Goal: Task Accomplishment & Management: Manage account settings

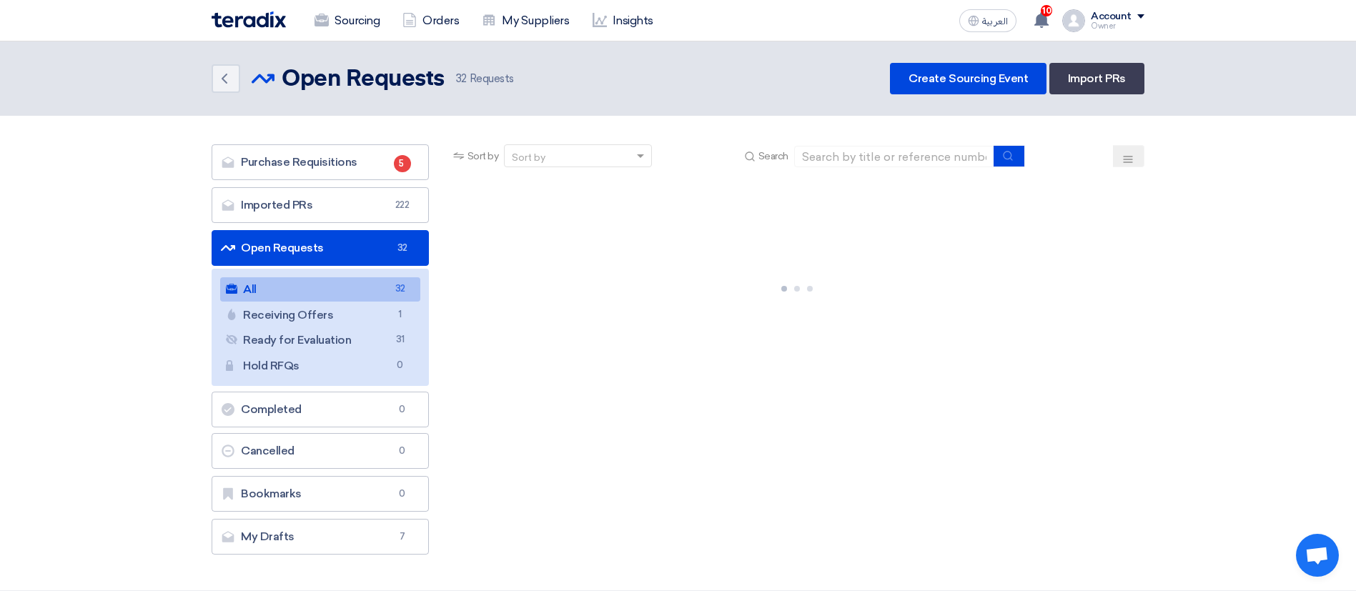
click at [309, 245] on link "Open Requests Open Requests 32" at bounding box center [320, 248] width 217 height 36
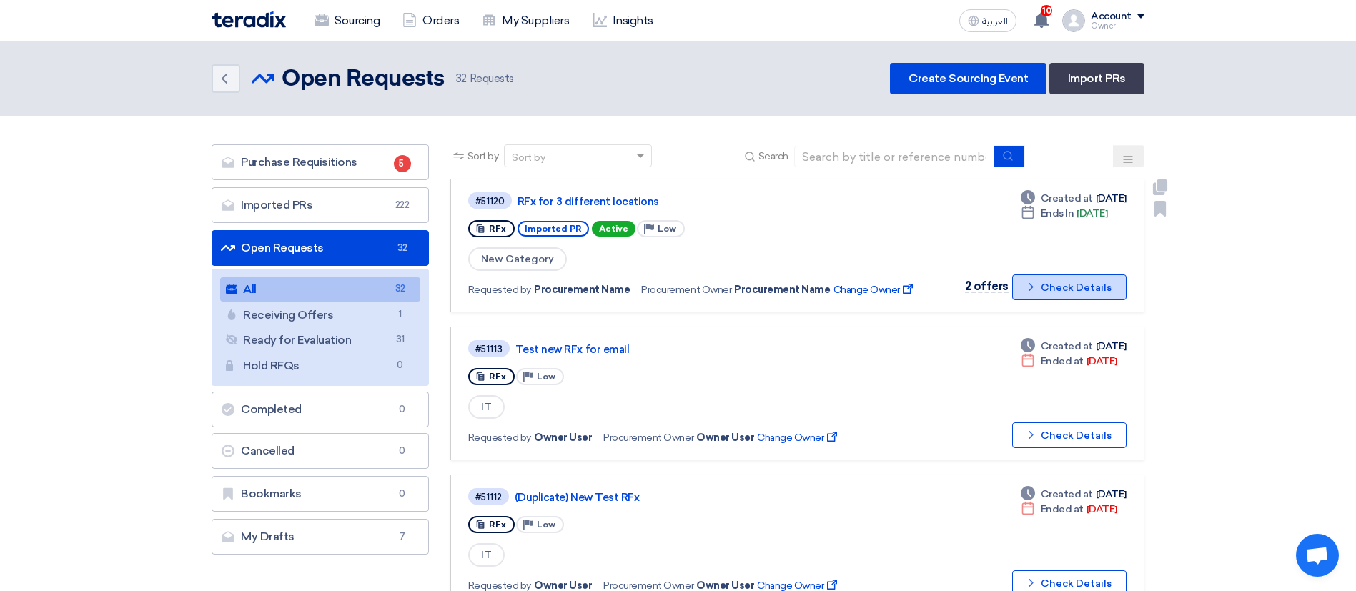
click at [1054, 289] on button "Check details Check Details" at bounding box center [1069, 287] width 114 height 26
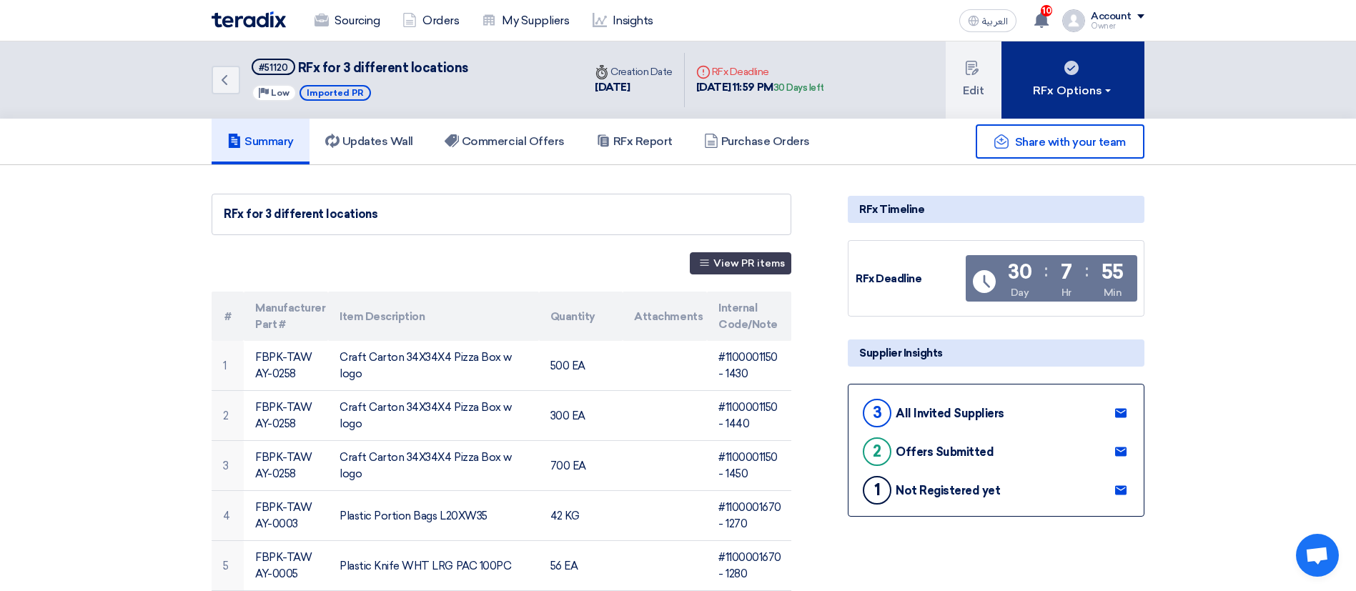
click at [1074, 109] on button "RFx Options" at bounding box center [1072, 79] width 143 height 77
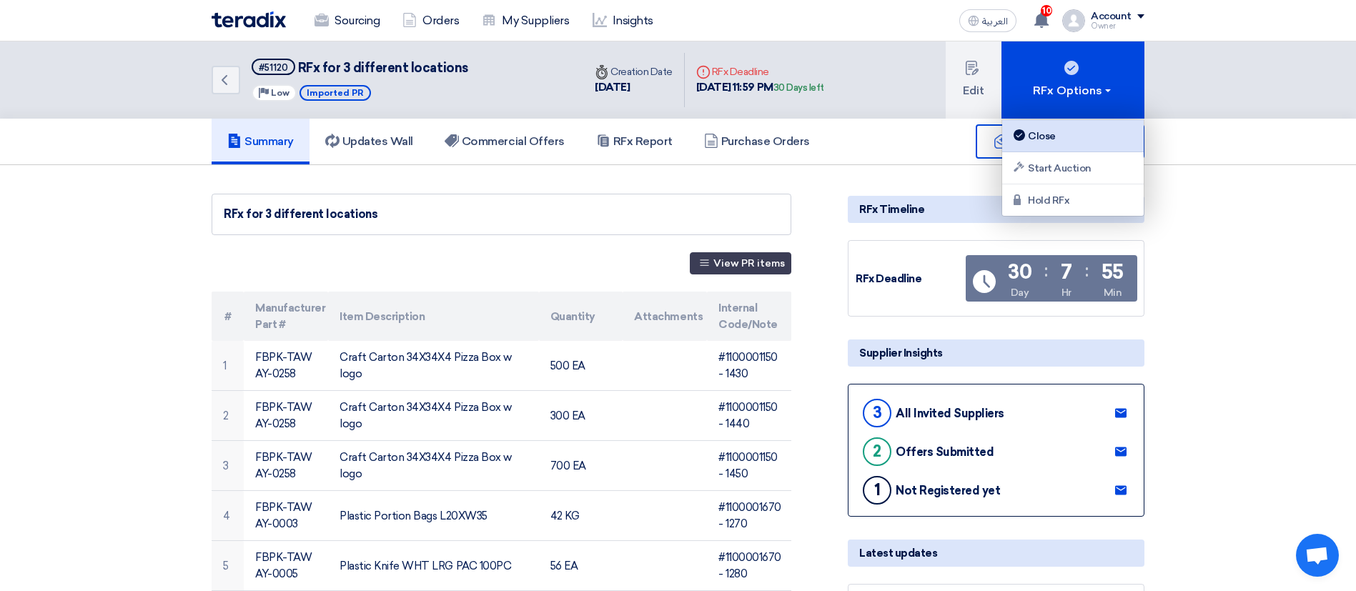
click at [1069, 146] on link "Close" at bounding box center [1073, 136] width 142 height 32
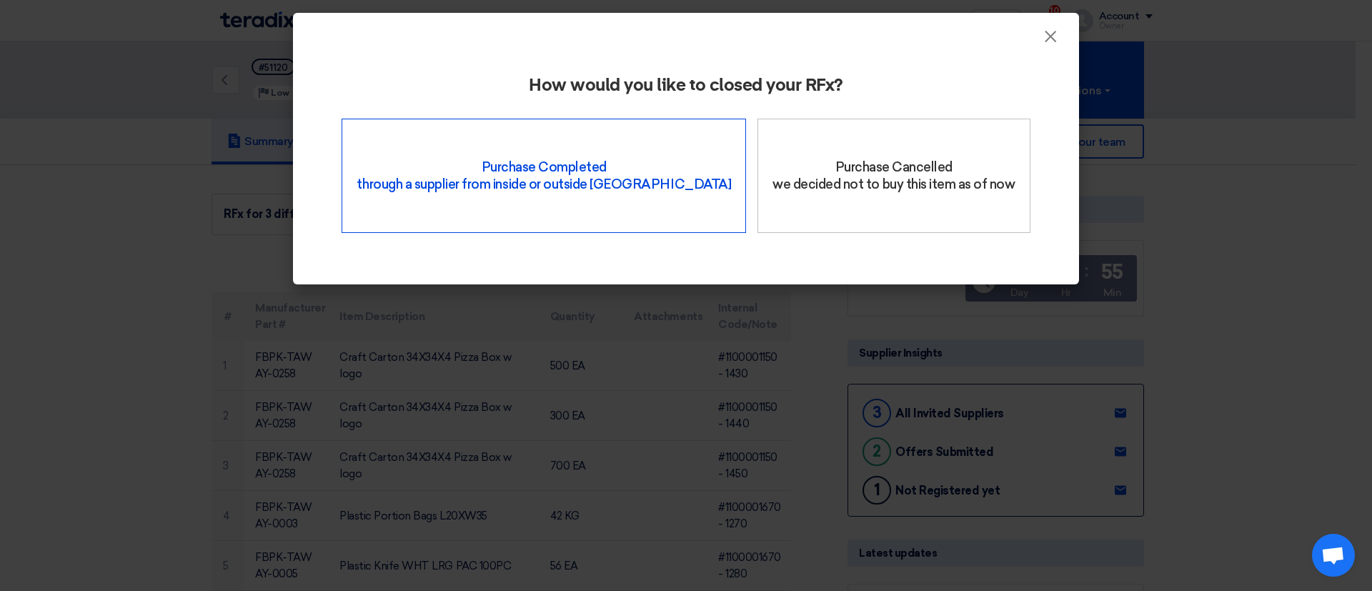
click at [499, 172] on div "Purchase Completed through a supplier from inside or outside Teradix" at bounding box center [544, 176] width 405 height 114
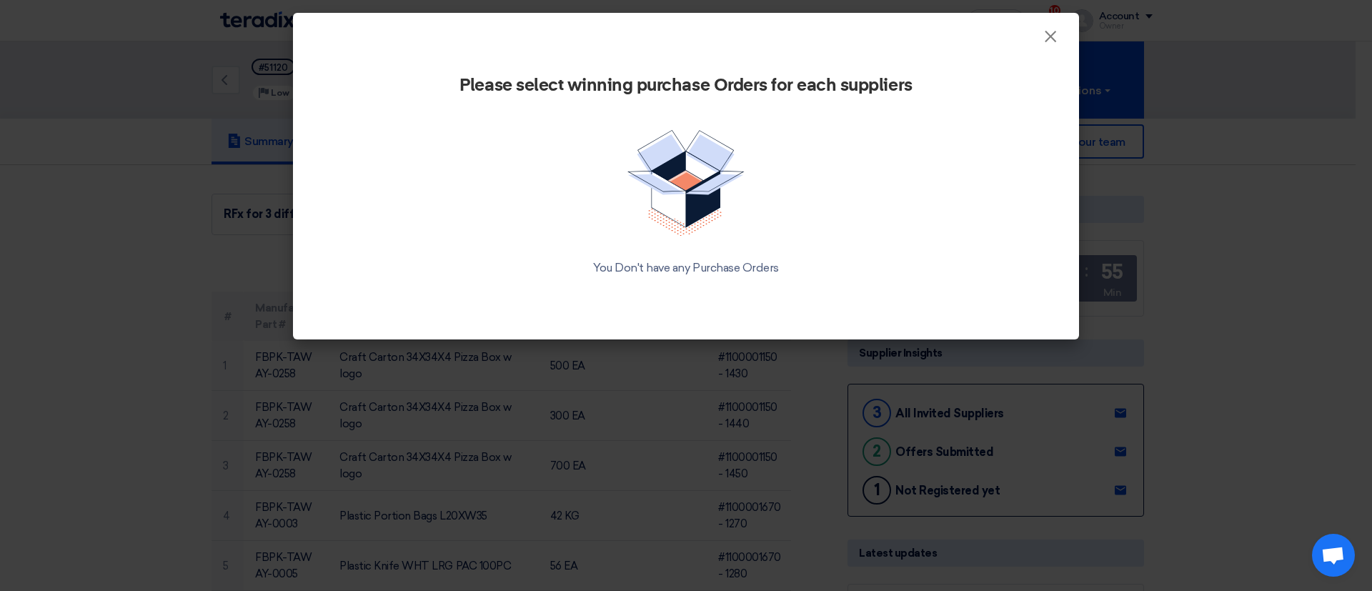
click at [468, 334] on modal-container "× Please select winning purchase Orders for each suppliers You Don't have any P…" at bounding box center [686, 295] width 1372 height 591
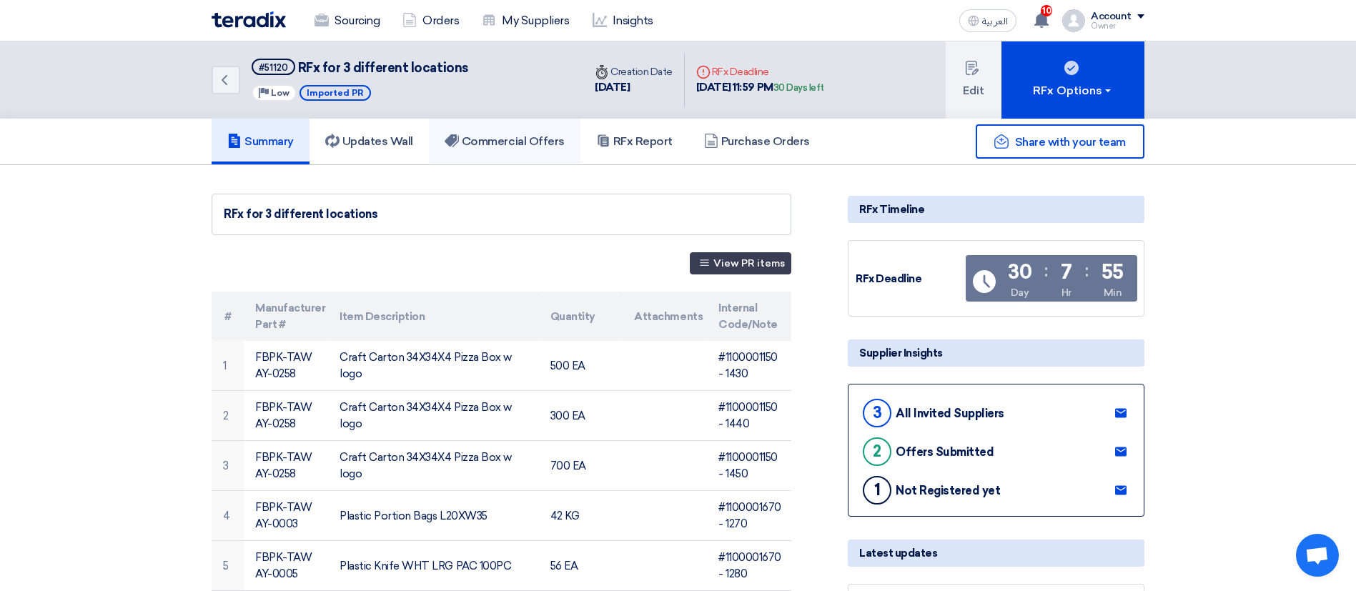
click at [515, 146] on h5 "Commercial Offers" at bounding box center [505, 141] width 120 height 14
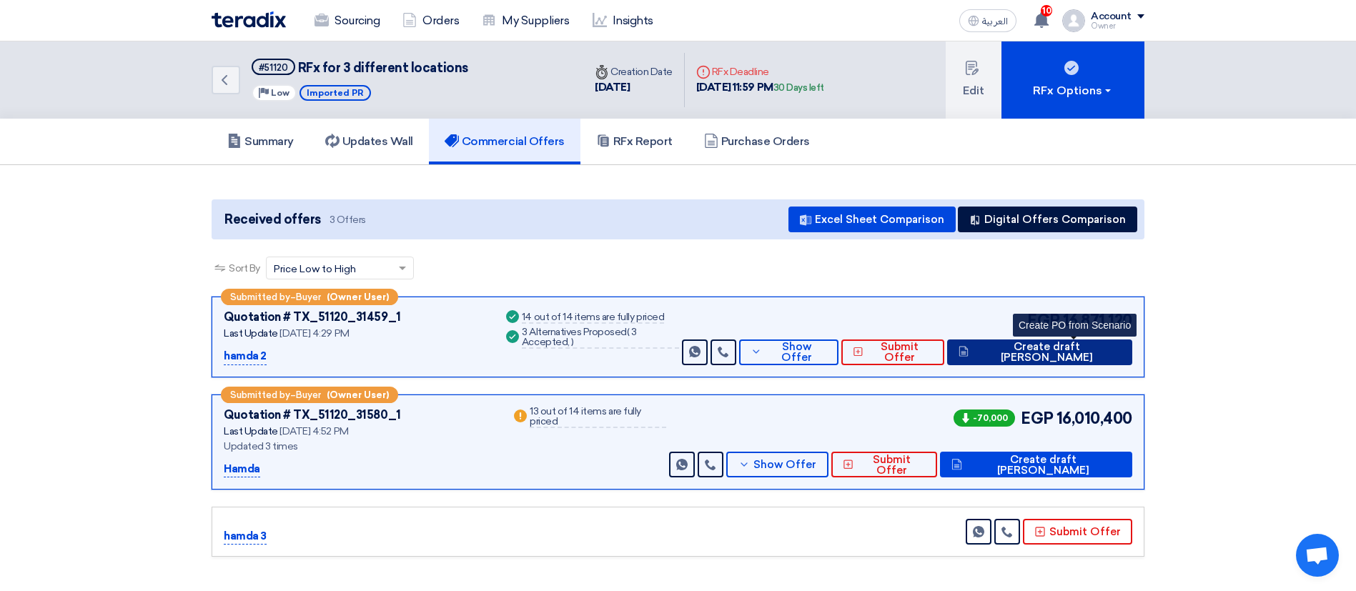
click at [1092, 352] on span "Create draft [PERSON_NAME]" at bounding box center [1046, 352] width 149 height 21
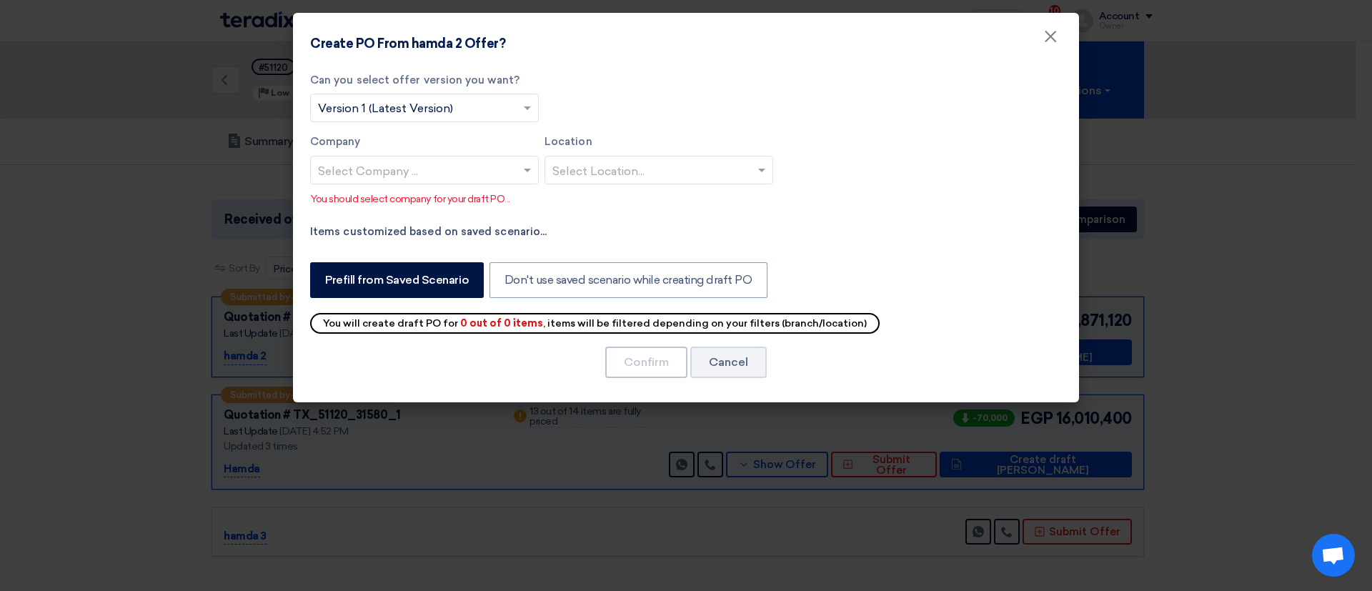
click at [498, 173] on input "text" at bounding box center [417, 171] width 199 height 24
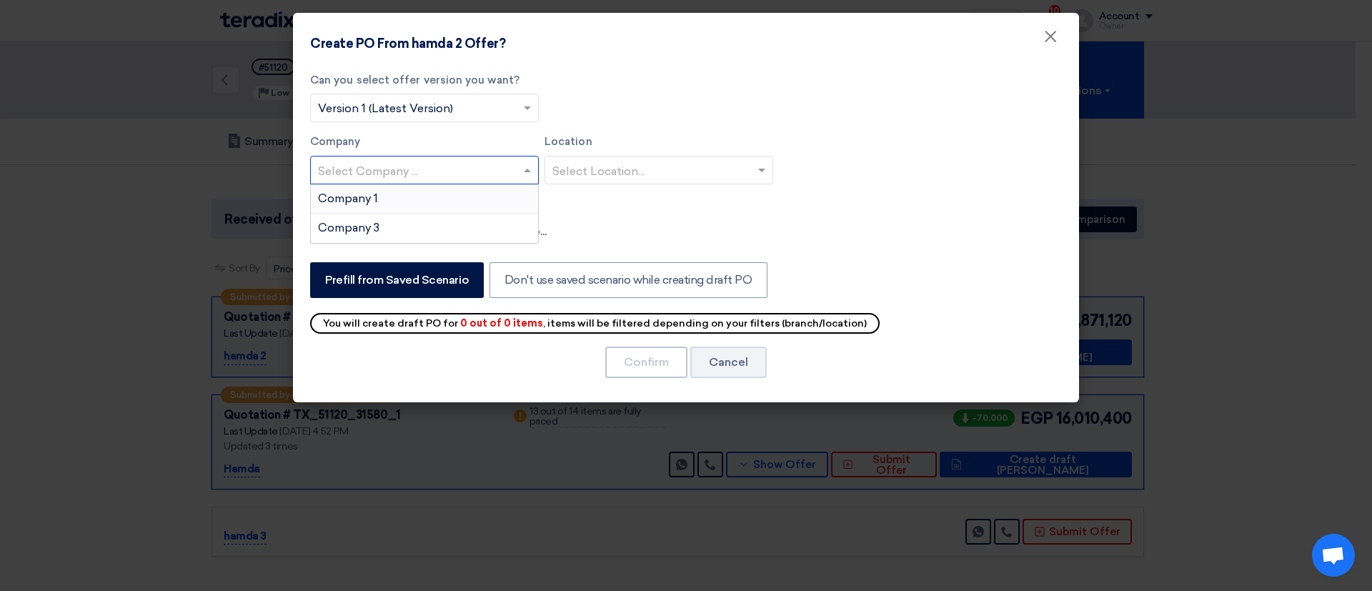
click at [497, 203] on div "Company 1" at bounding box center [424, 198] width 227 height 29
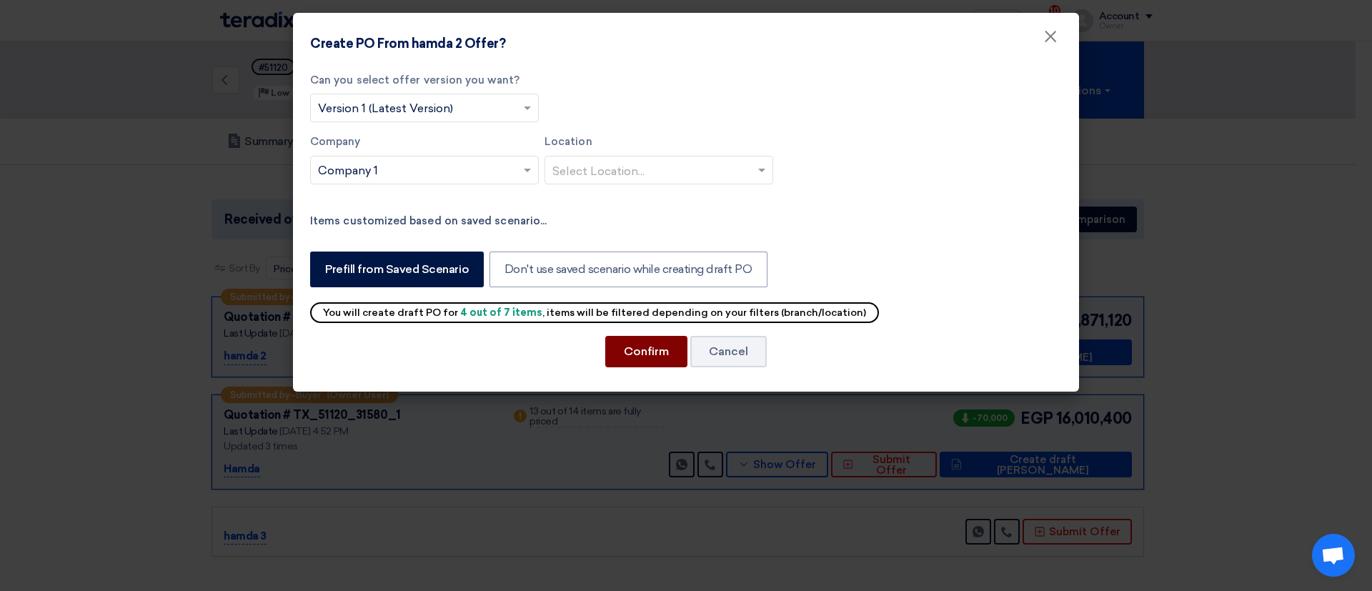
click at [673, 348] on button "Confirm" at bounding box center [646, 351] width 82 height 31
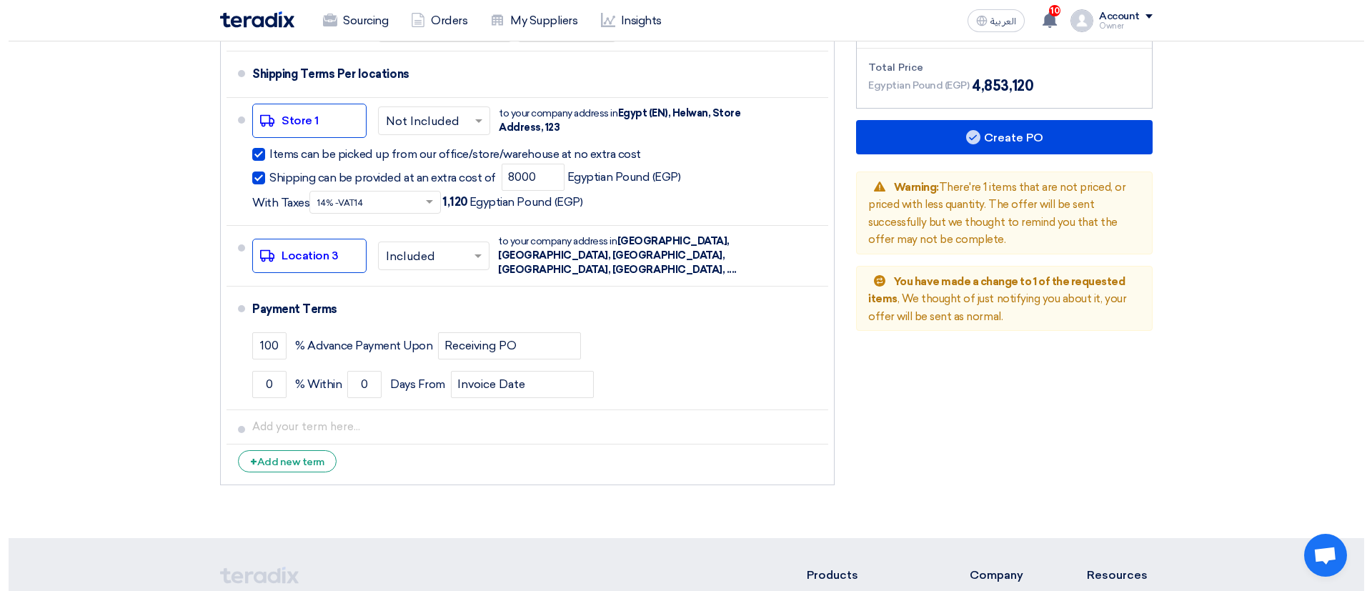
scroll to position [1273, 0]
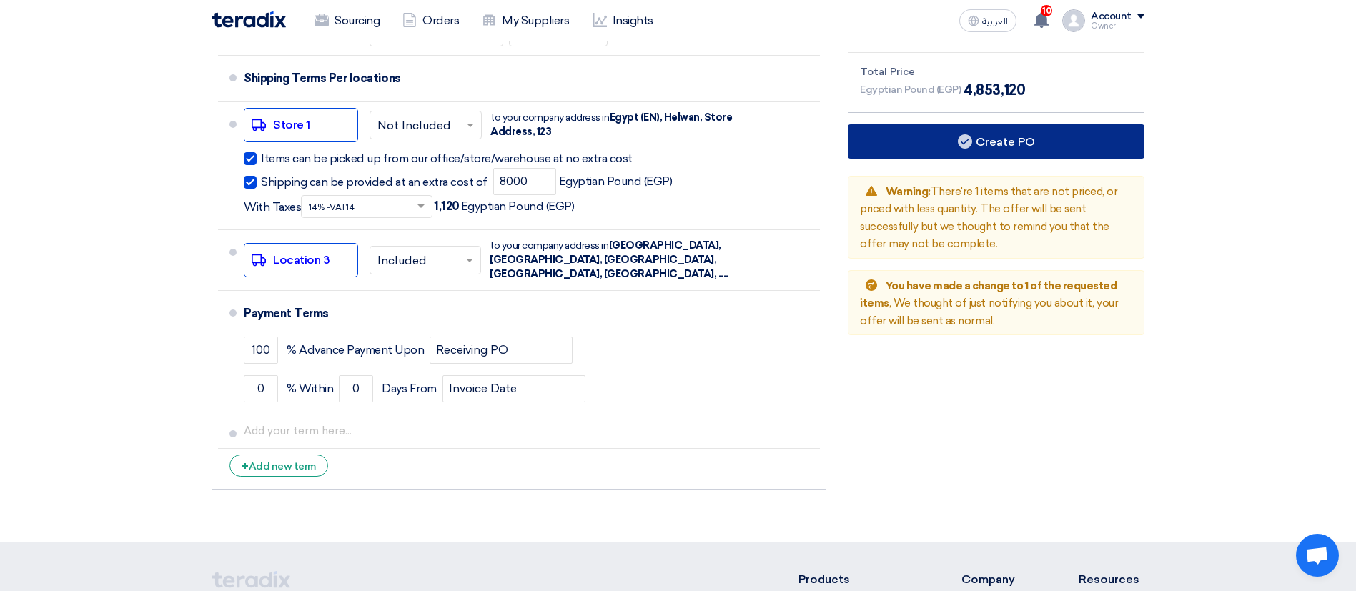
click at [1057, 146] on button "Create PO" at bounding box center [996, 141] width 297 height 34
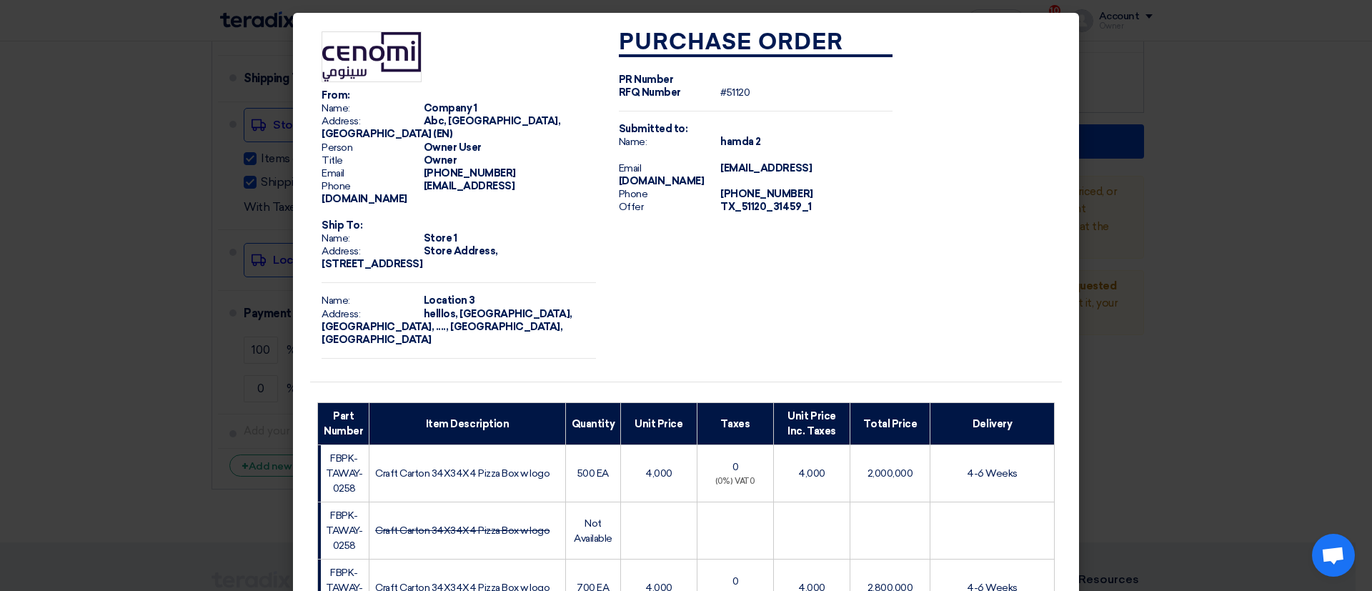
scroll to position [626, 0]
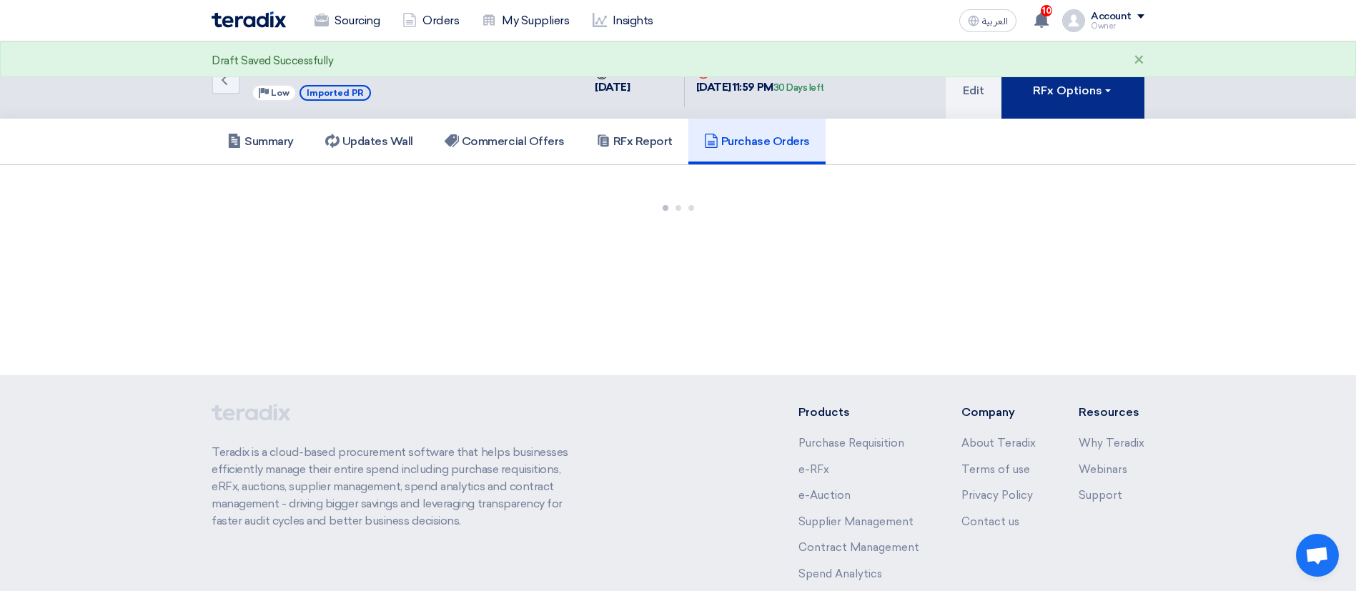
click at [1078, 93] on div "RFx Options" at bounding box center [1073, 90] width 81 height 17
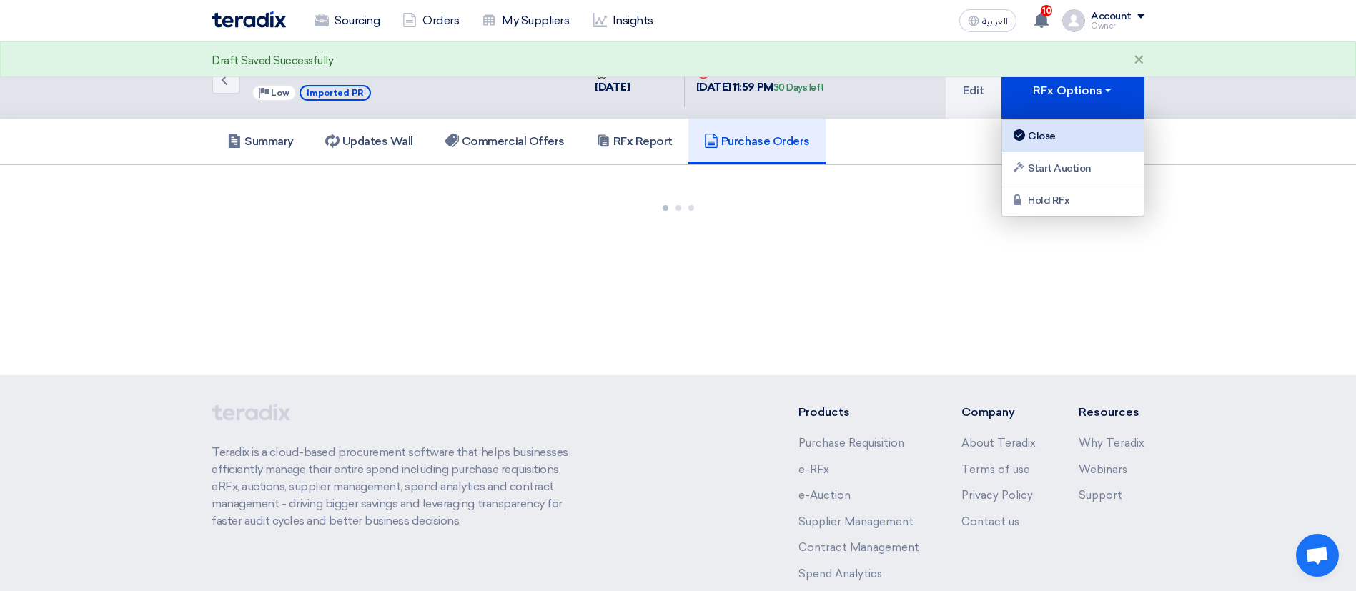
click at [1054, 129] on div "Close" at bounding box center [1073, 135] width 124 height 17
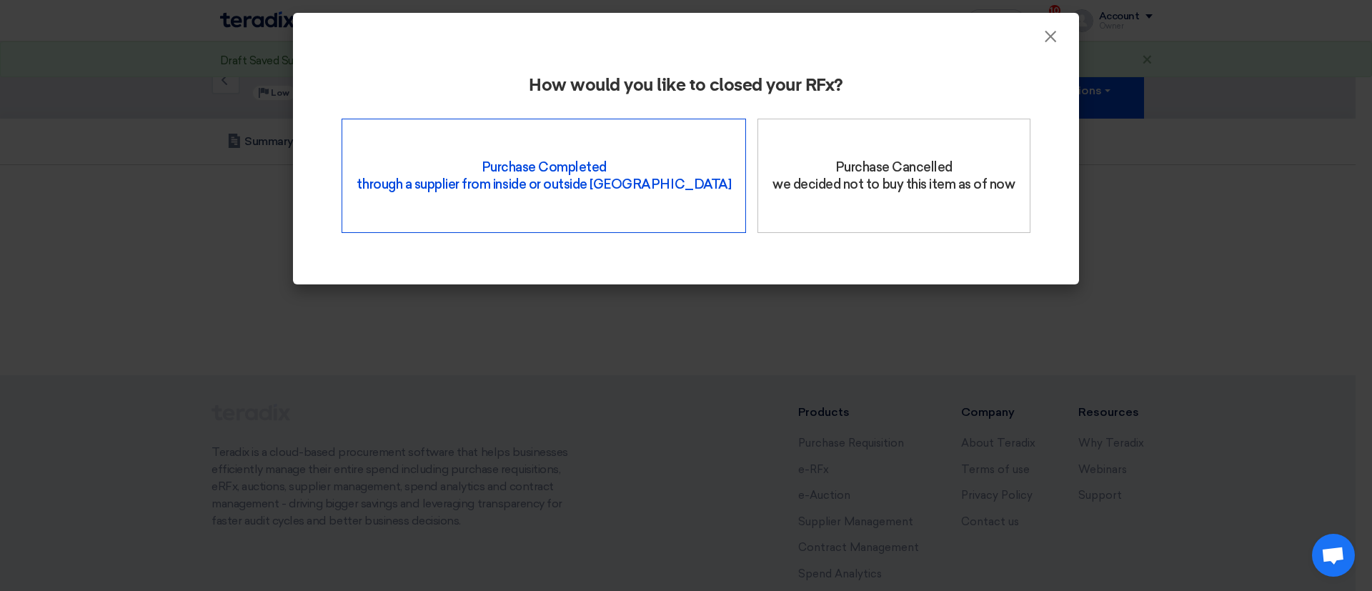
click at [608, 167] on div "Purchase Completed through a supplier from inside or outside Teradix" at bounding box center [544, 176] width 405 height 114
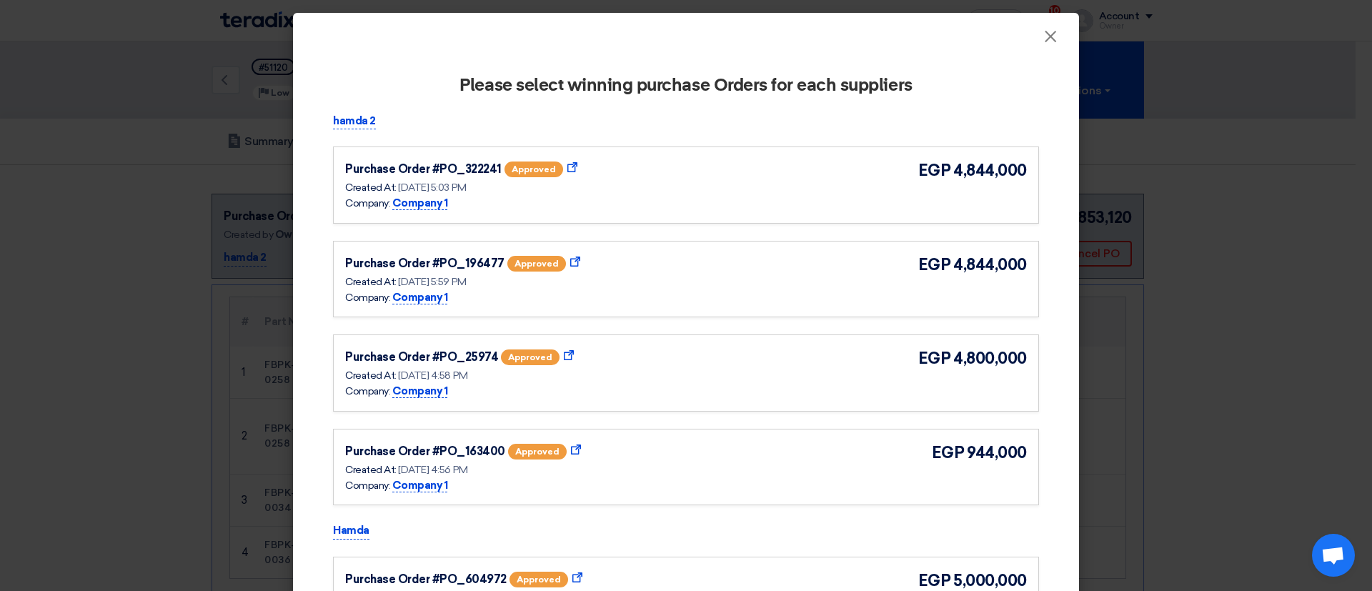
click at [787, 207] on div "Purchase Order #PO_322241 approved Show Purchase Order Details Created At: [DAT…" at bounding box center [686, 185] width 682 height 53
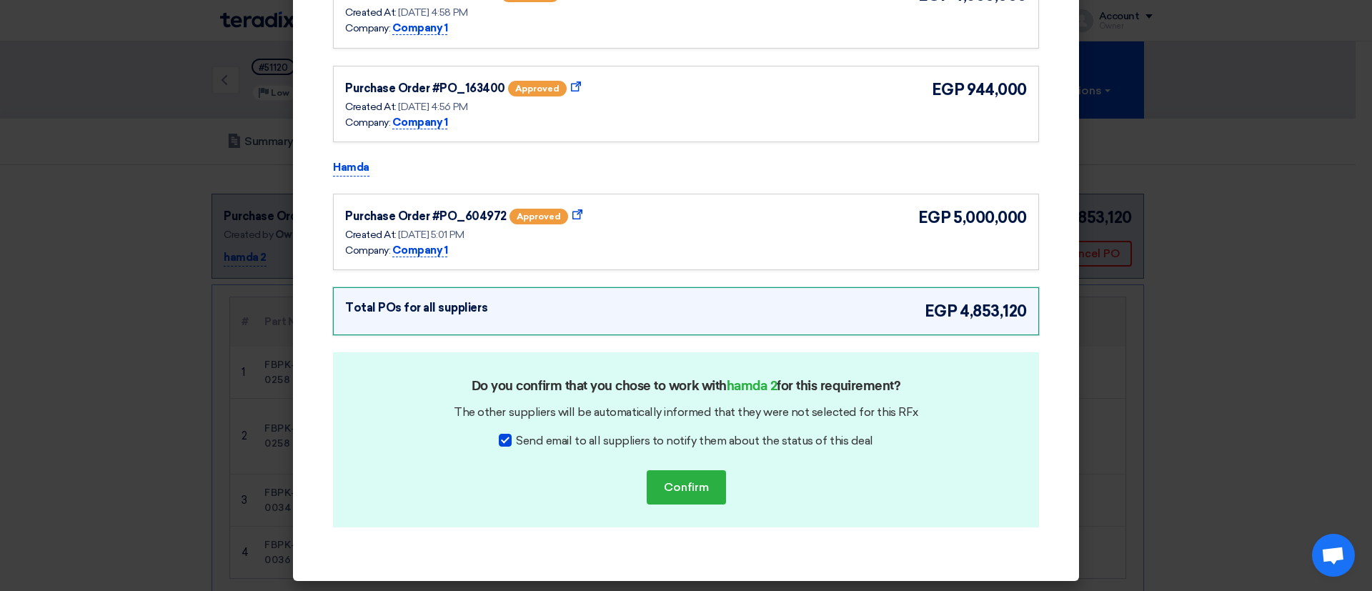
scroll to position [367, 0]
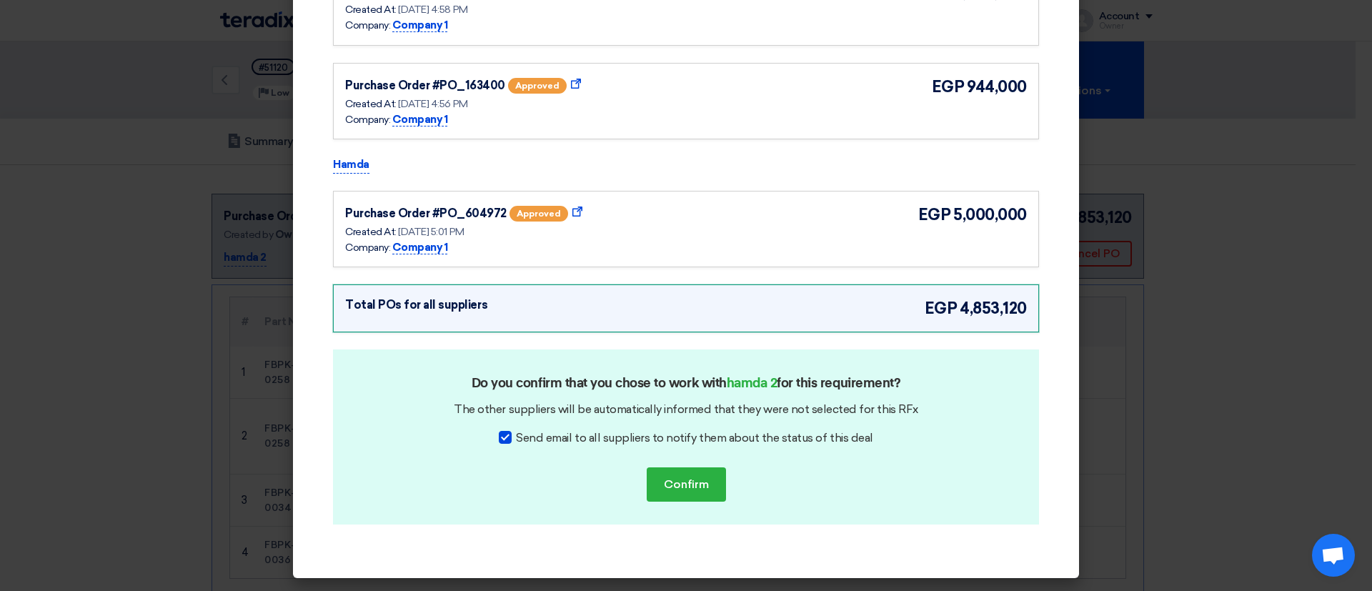
click at [650, 438] on span "Send email to all suppliers to notify them about the status of this deal" at bounding box center [694, 438] width 357 height 17
click at [525, 438] on input "Send email to all suppliers to notify them about the status of this deal" at bounding box center [520, 434] width 9 height 9
checkbox input "false"
click at [679, 476] on button "Confirm" at bounding box center [686, 485] width 79 height 34
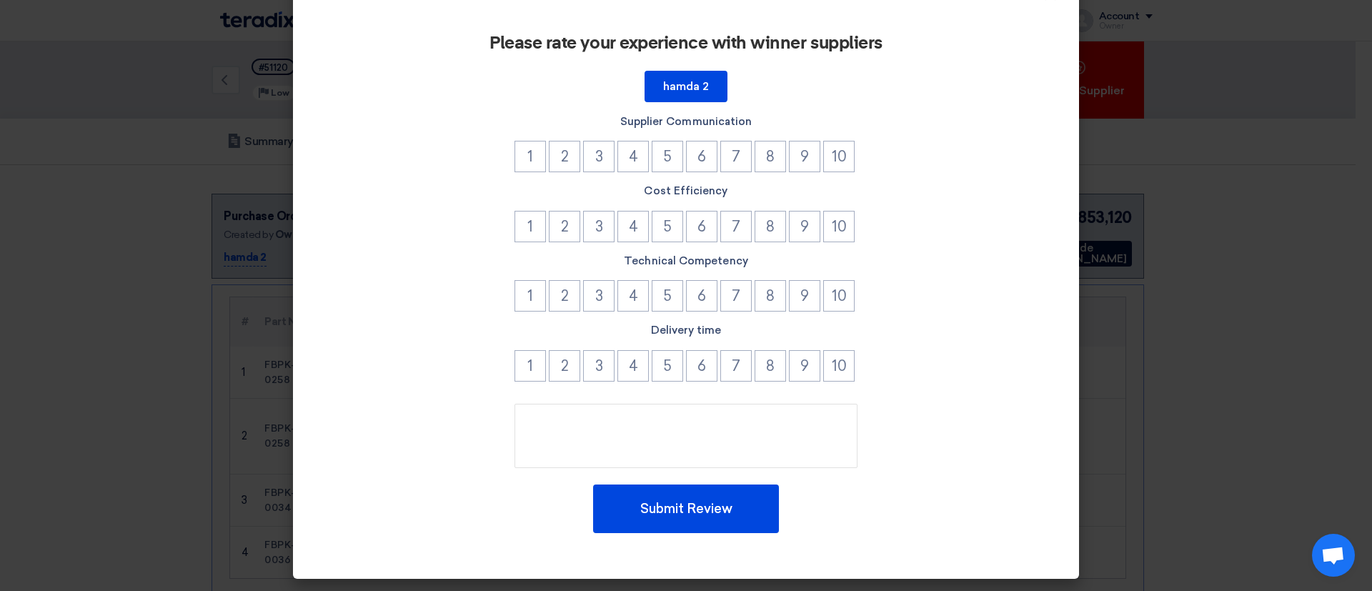
scroll to position [42, 0]
click at [825, 152] on button "10" at bounding box center [838, 156] width 31 height 31
click at [836, 214] on button "10" at bounding box center [838, 226] width 31 height 31
click at [839, 295] on button "10" at bounding box center [838, 295] width 31 height 31
click at [832, 357] on button "10" at bounding box center [838, 365] width 31 height 31
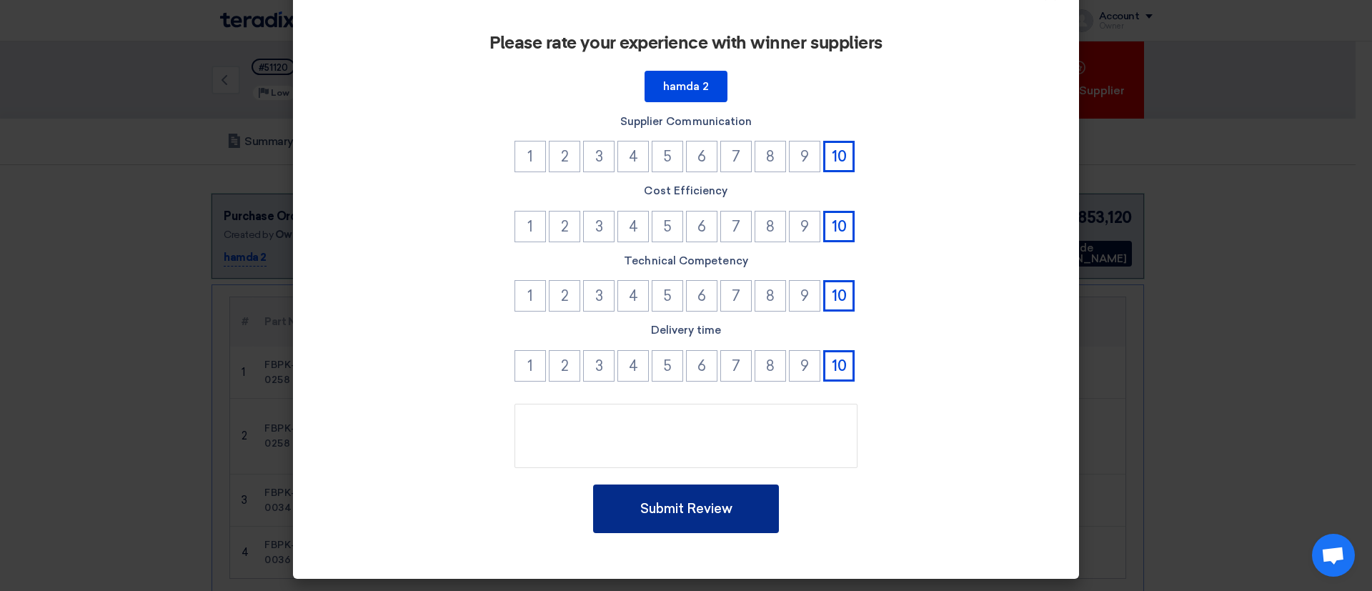
click at [737, 491] on button "Submit Review" at bounding box center [686, 509] width 186 height 49
click at [702, 513] on button "Submit Review" at bounding box center [686, 509] width 186 height 49
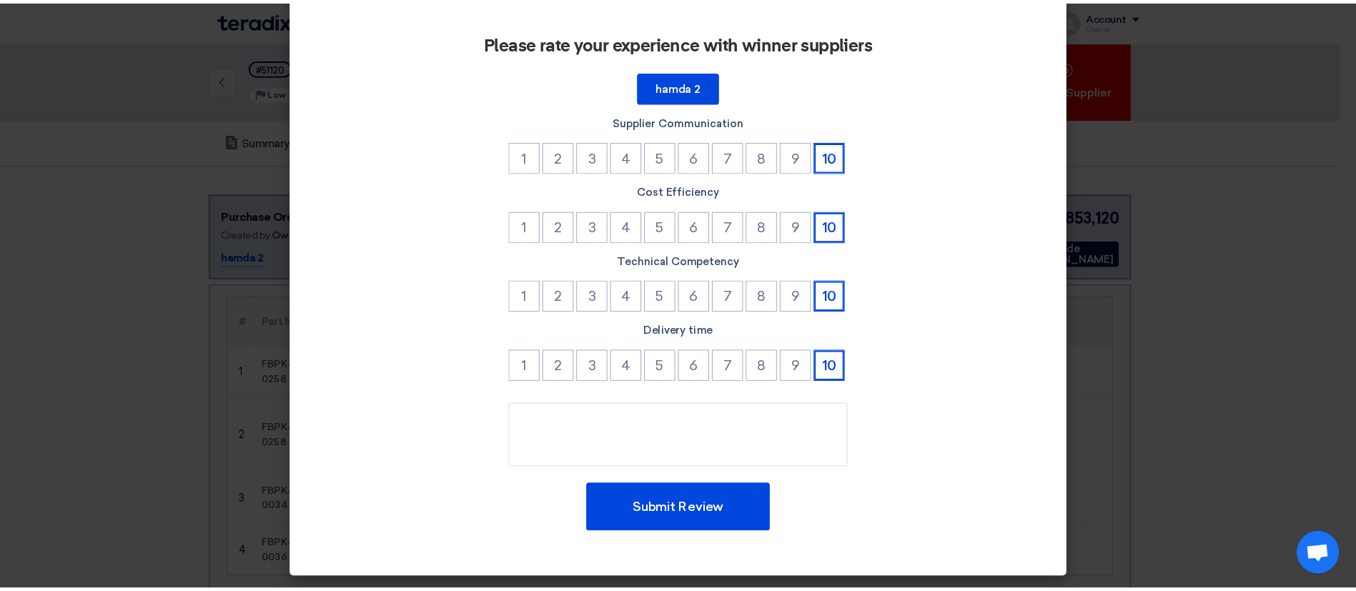
scroll to position [0, 0]
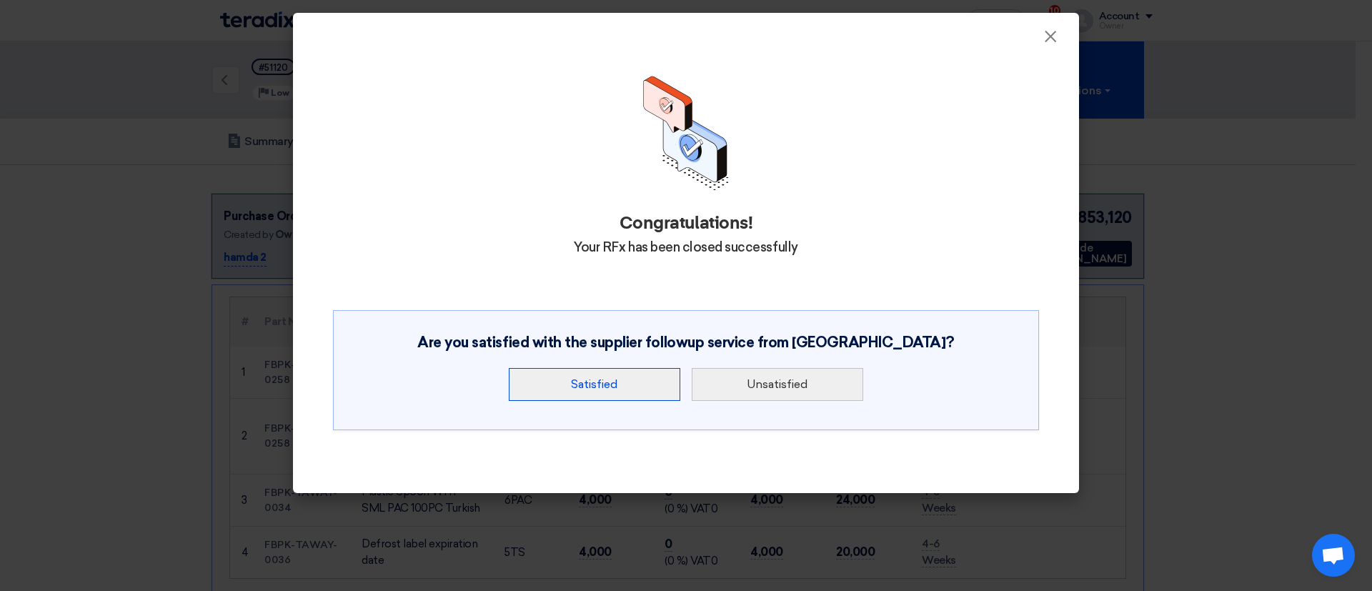
click at [643, 388] on button "Satisfied" at bounding box center [595, 384] width 172 height 33
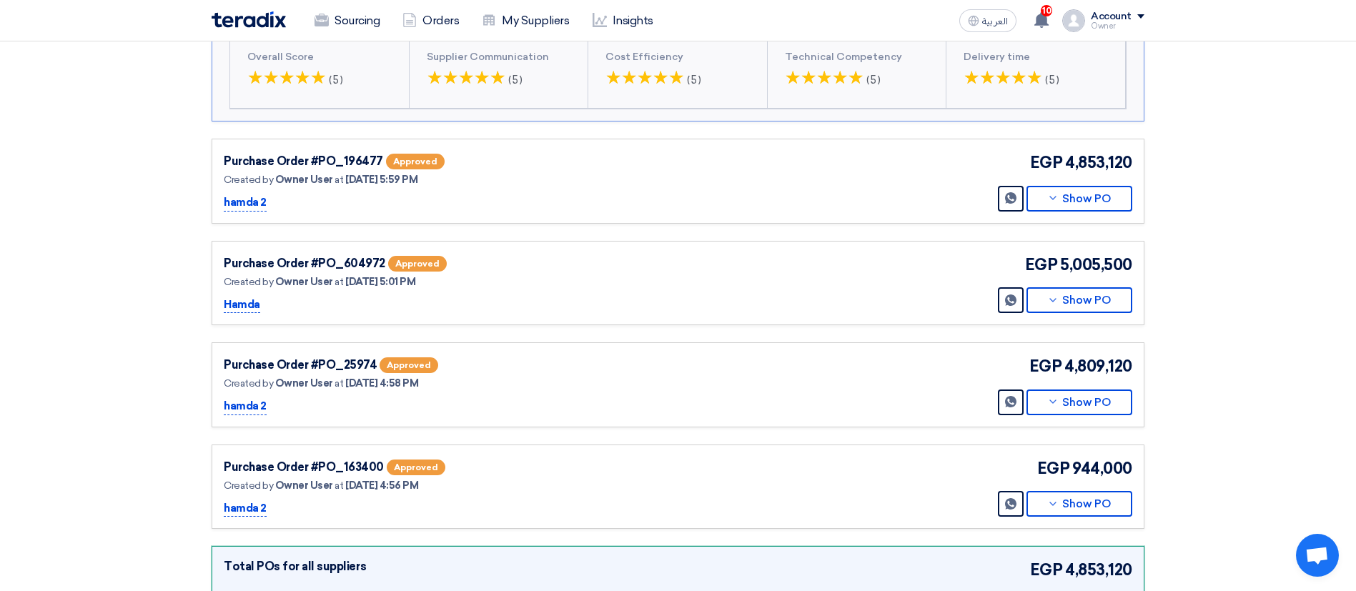
scroll to position [958, 0]
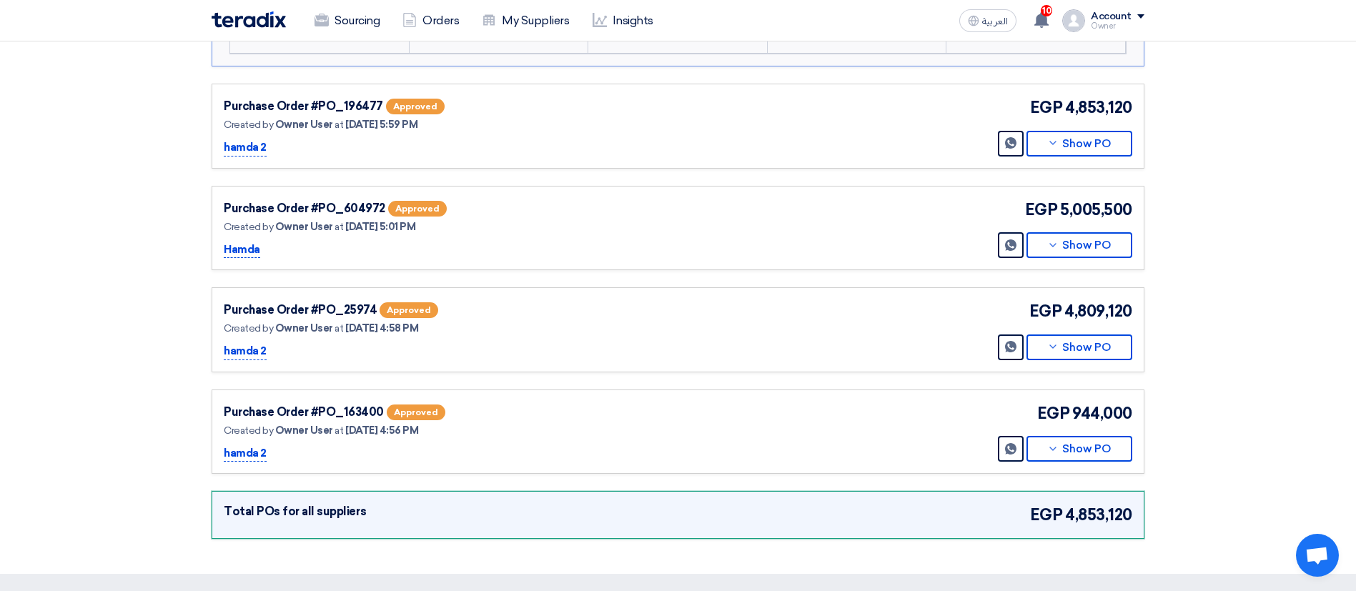
scroll to position [1014, 0]
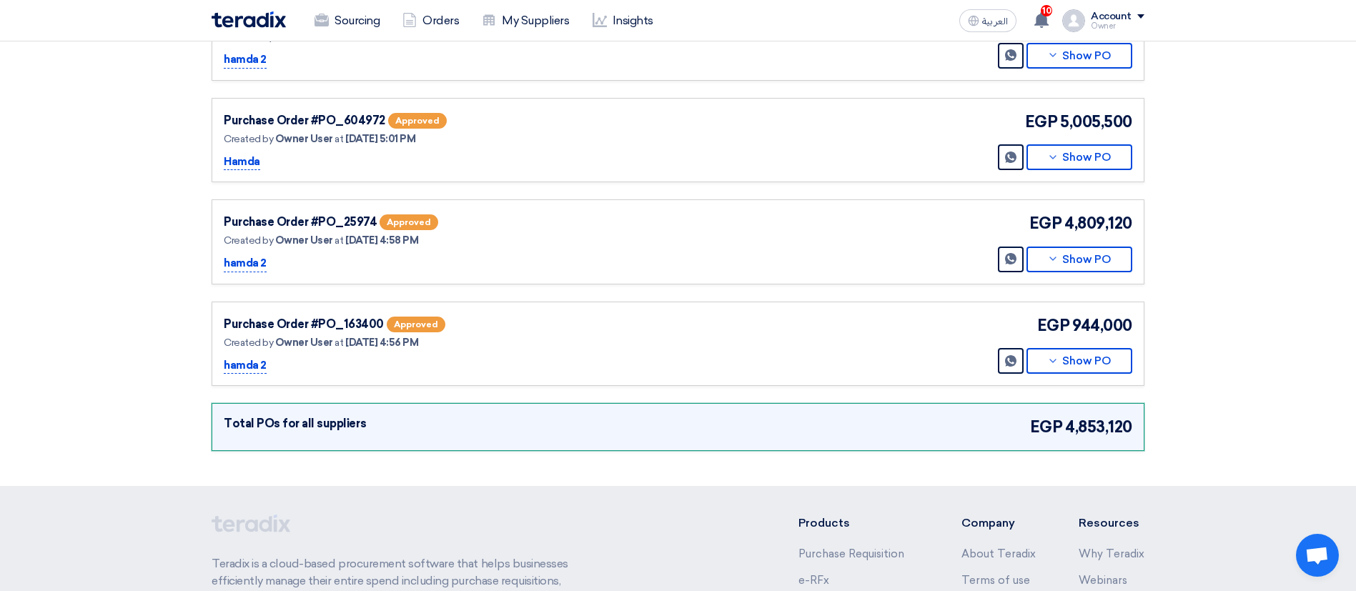
scroll to position [1100, 0]
